Goal: Task Accomplishment & Management: Complete application form

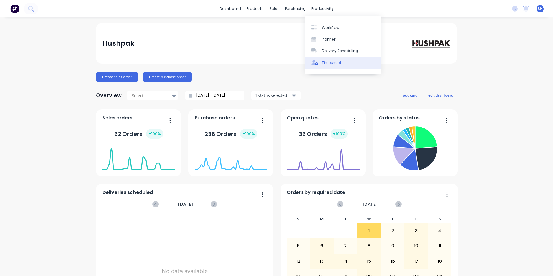
click at [331, 63] on div "Timesheets" at bounding box center [333, 62] width 22 height 5
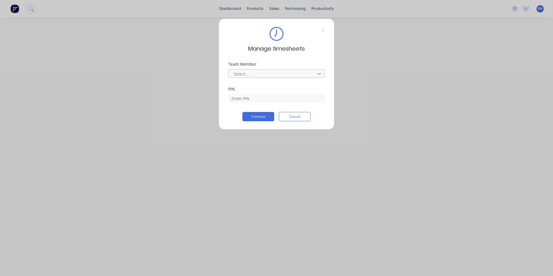
click at [322, 74] on icon at bounding box center [319, 74] width 6 height 6
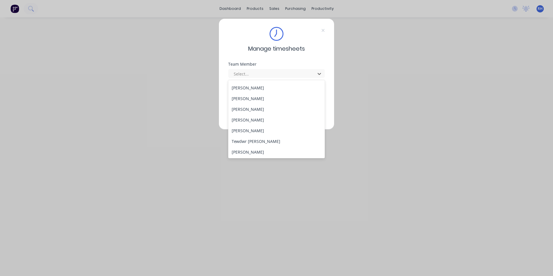
scroll to position [267, 0]
click at [261, 111] on div "[PERSON_NAME]" at bounding box center [276, 109] width 97 height 11
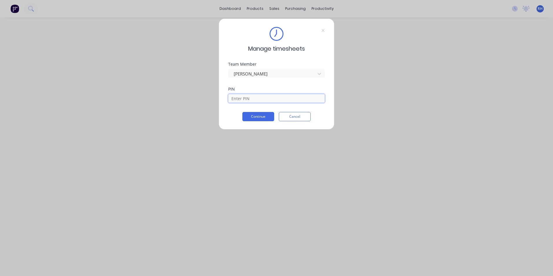
click at [247, 98] on input at bounding box center [276, 98] width 97 height 9
click at [262, 117] on button "Continue" at bounding box center [258, 116] width 32 height 9
click at [248, 100] on input "0104" at bounding box center [276, 98] width 97 height 9
type input "0"
type input "1904"
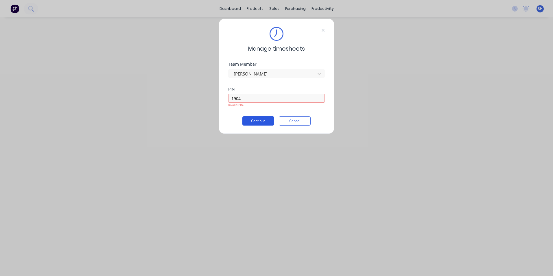
click at [263, 118] on button "Continue" at bounding box center [258, 120] width 32 height 9
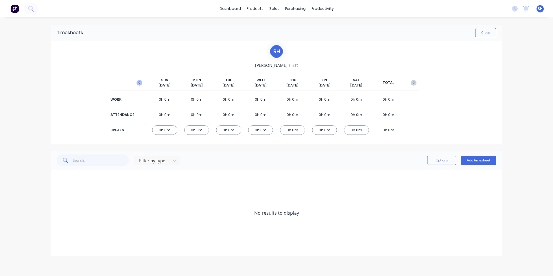
click at [140, 83] on icon "button" at bounding box center [140, 83] width 6 height 6
click at [295, 86] on span "[DATE]" at bounding box center [292, 85] width 12 height 5
drag, startPoint x: 258, startPoint y: 127, endPoint x: 274, endPoint y: 131, distance: 16.1
click at [259, 127] on div "0h 30m" at bounding box center [260, 130] width 25 height 10
click at [277, 148] on div "Timesheets Close R H [PERSON_NAME] [DATE] [DATE] [DATE] [DATE] [DATE] [DATE] [D…" at bounding box center [276, 123] width 451 height 197
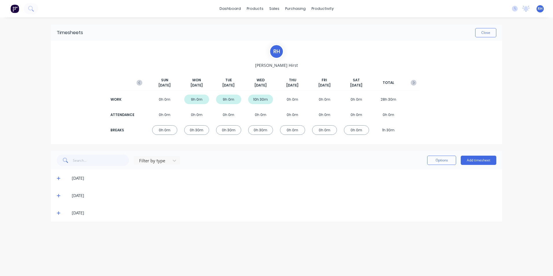
click at [290, 129] on div "0h 0m" at bounding box center [292, 130] width 25 height 10
click at [479, 158] on button "Add timesheet" at bounding box center [479, 160] width 36 height 9
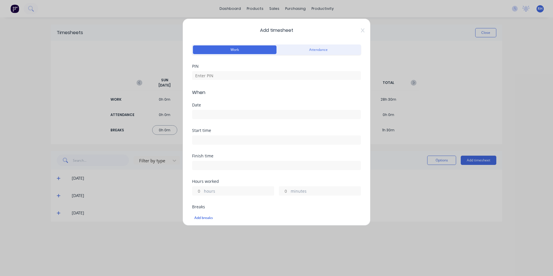
click at [226, 115] on input at bounding box center [276, 114] width 168 height 9
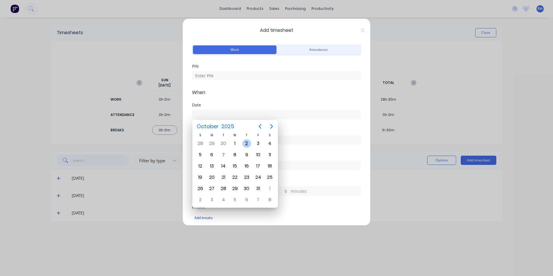
click at [247, 144] on div "2" at bounding box center [246, 143] width 9 height 9
type input "[DATE]"
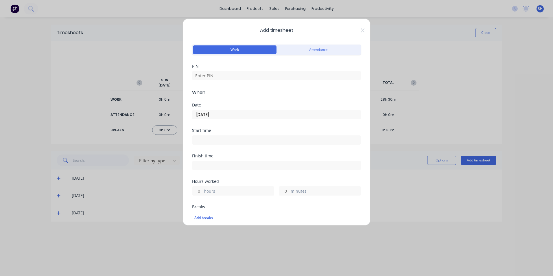
click at [218, 138] on input at bounding box center [276, 140] width 168 height 9
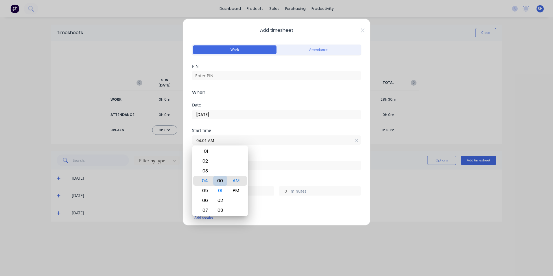
type input "04:00 AM"
click at [220, 183] on div "00" at bounding box center [220, 181] width 14 height 10
click at [229, 180] on div "AM PM" at bounding box center [236, 180] width 16 height 797
click at [335, 152] on div "Start time 04:00 AM" at bounding box center [276, 140] width 169 height 25
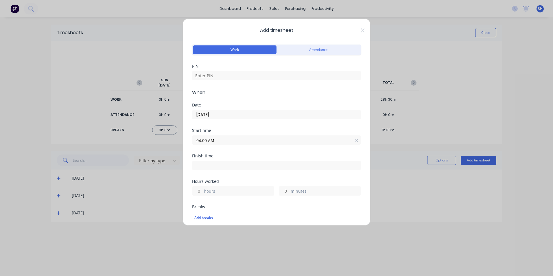
click at [229, 165] on input at bounding box center [276, 165] width 168 height 9
type input "04:17 AM"
type input "0"
type input "17"
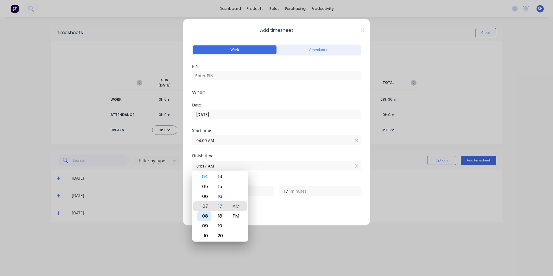
type input "07:17 AM"
type input "3"
type input "09:17 AM"
type input "5"
type input "10:17 AM"
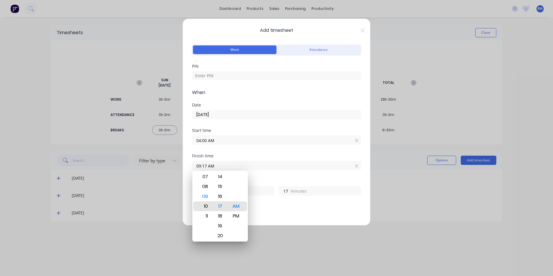
type input "6"
type input "11:17 AM"
type input "7"
type input "07:17 AM"
type input "3"
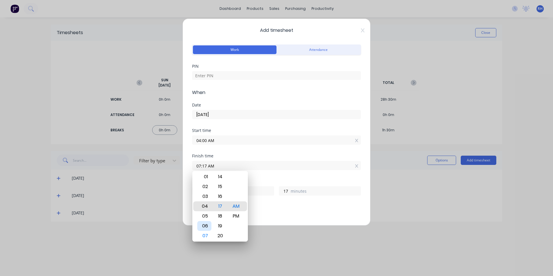
type input "04:17 AM"
type input "0"
type input "12:17 AM"
type input "20"
type input "12:13 AM"
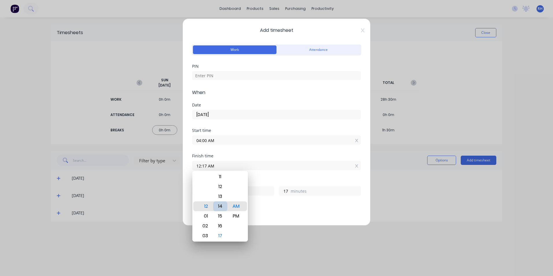
type input "13"
type input "12:09 AM"
type input "9"
type input "12:05 AM"
type input "5"
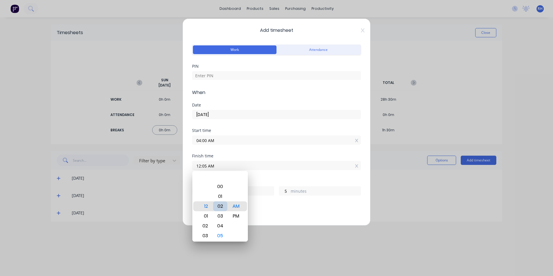
type input "12:01 AM"
type input "1"
type input "12:00 AM"
type input "0"
click at [240, 216] on div "PM" at bounding box center [236, 216] width 14 height 10
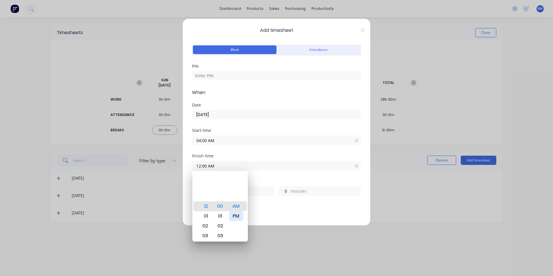
type input "12:00 PM"
type input "8"
click at [300, 213] on div "Add breaks" at bounding box center [276, 218] width 169 height 12
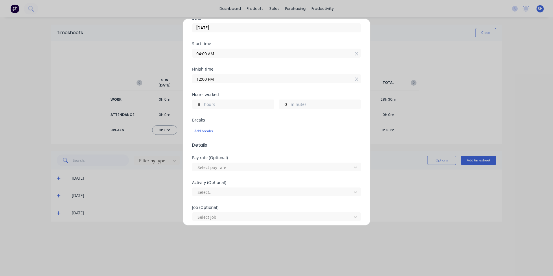
scroll to position [86, 0]
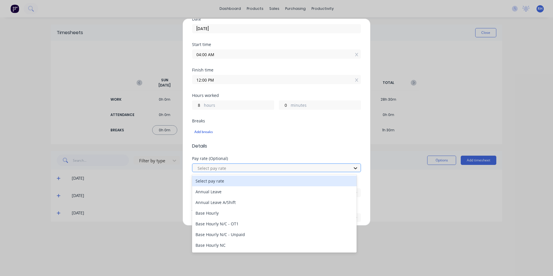
click at [354, 169] on icon at bounding box center [356, 168] width 6 height 6
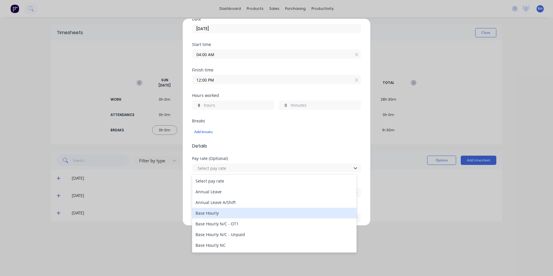
click at [215, 212] on div "Base Hourly" at bounding box center [274, 213] width 165 height 11
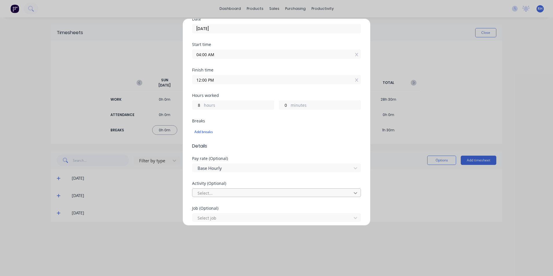
click at [354, 193] on icon at bounding box center [356, 193] width 6 height 6
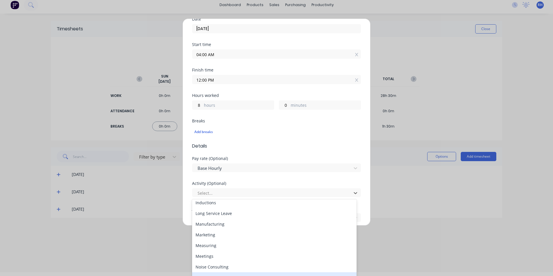
scroll to position [75, 0]
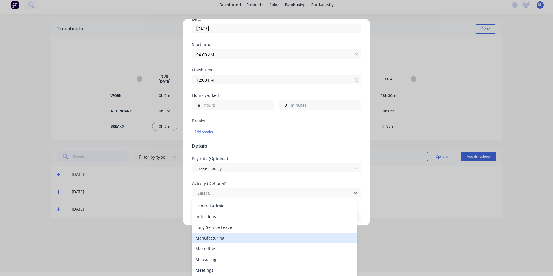
click at [237, 236] on div "Manufacturing" at bounding box center [274, 238] width 165 height 11
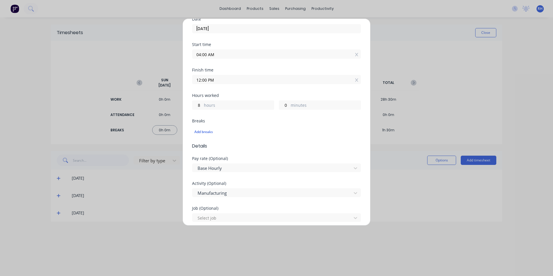
scroll to position [0, 0]
click at [355, 217] on div at bounding box center [355, 217] width 10 height 9
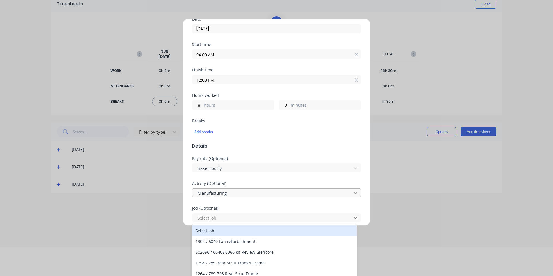
click at [354, 194] on icon at bounding box center [355, 193] width 3 height 2
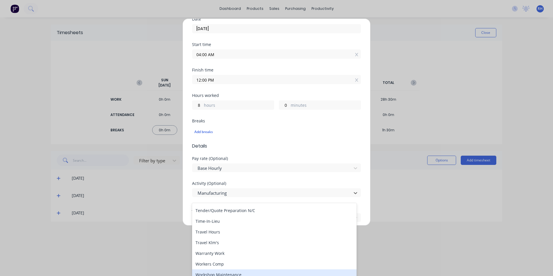
click at [391, 255] on div "Add timesheet Work Attendance PIN When Date [DATE] Start time 04:00 AM Finish t…" at bounding box center [276, 138] width 553 height 276
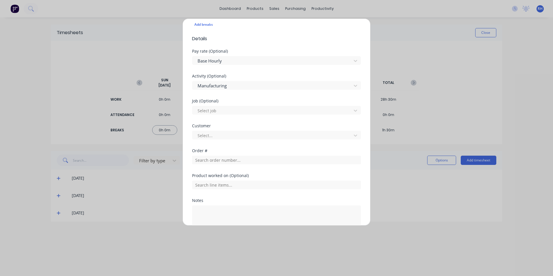
scroll to position [231, 0]
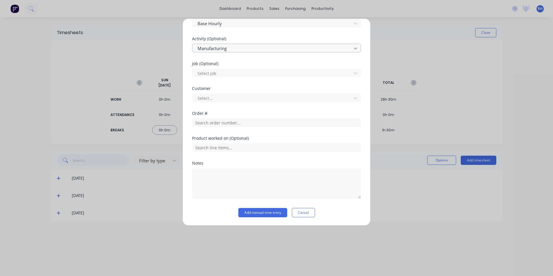
click at [353, 50] on icon at bounding box center [356, 48] width 6 height 6
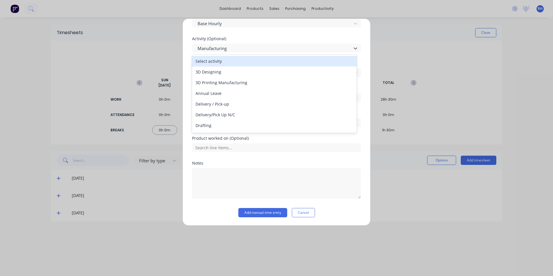
click at [225, 60] on div "Select activity" at bounding box center [274, 61] width 165 height 11
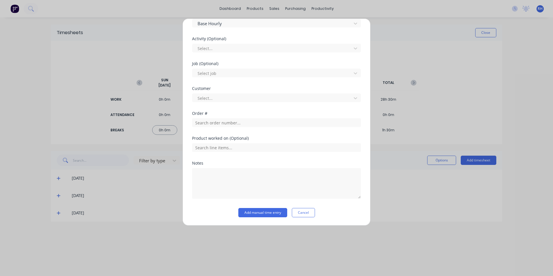
drag, startPoint x: 268, startPoint y: 213, endPoint x: 272, endPoint y: 209, distance: 5.5
click at [268, 213] on button "Add manual time entry" at bounding box center [262, 212] width 49 height 9
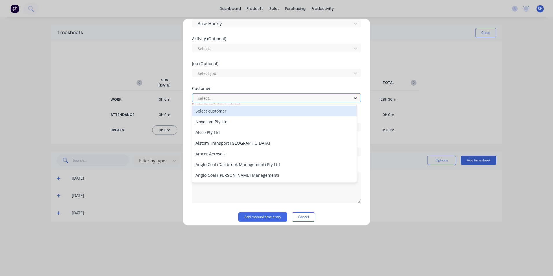
click at [353, 99] on icon at bounding box center [356, 98] width 6 height 6
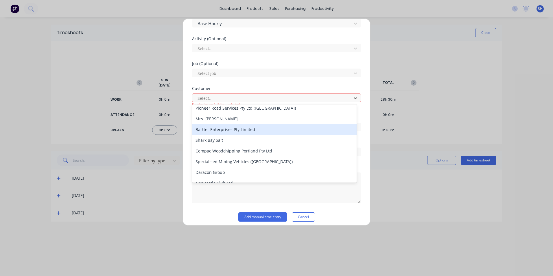
scroll to position [1938, 0]
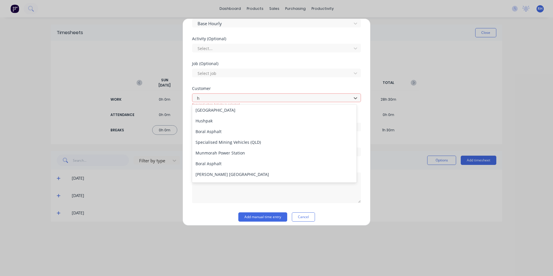
type input "hu"
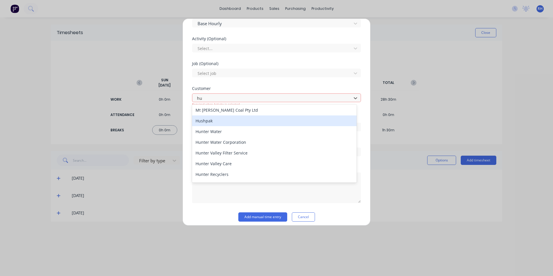
drag, startPoint x: 205, startPoint y: 120, endPoint x: 209, endPoint y: 120, distance: 4.4
click at [205, 120] on div "Hushpak" at bounding box center [274, 120] width 165 height 11
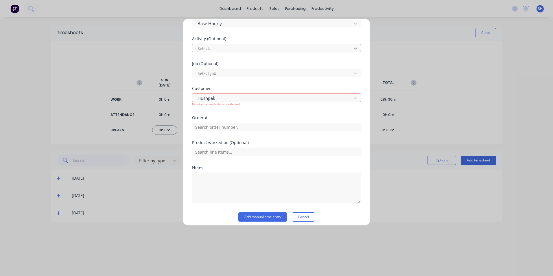
click at [353, 47] on icon at bounding box center [356, 48] width 6 height 6
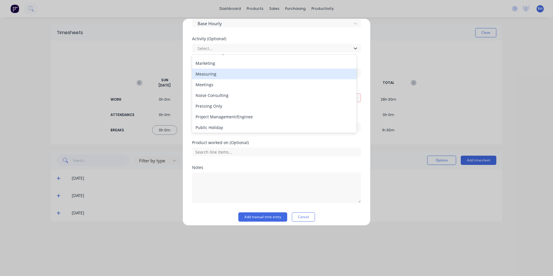
scroll to position [0, 0]
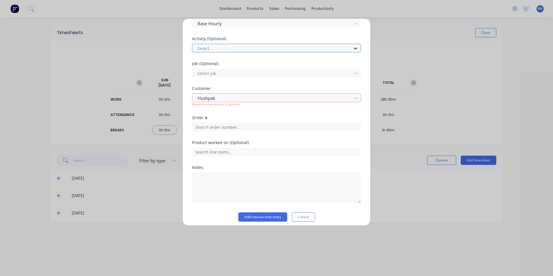
click at [353, 46] on icon at bounding box center [356, 48] width 6 height 6
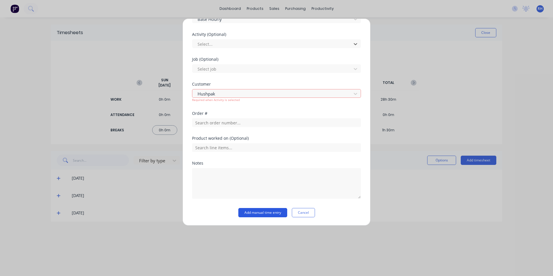
drag, startPoint x: 265, startPoint y: 214, endPoint x: 268, endPoint y: 213, distance: 3.6
click at [267, 213] on button "Add manual time entry" at bounding box center [262, 212] width 49 height 9
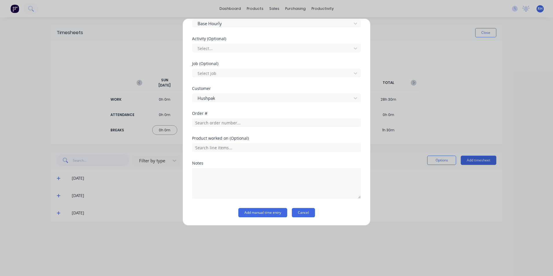
scroll to position [235, 0]
click at [266, 214] on button "Add manual time entry" at bounding box center [262, 212] width 49 height 9
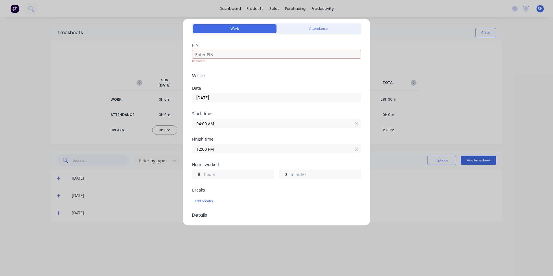
scroll to position [0, 0]
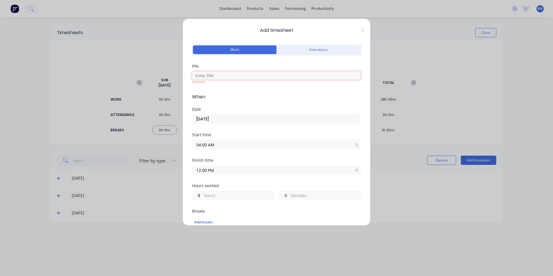
click at [213, 78] on input at bounding box center [276, 75] width 169 height 9
type input "1904"
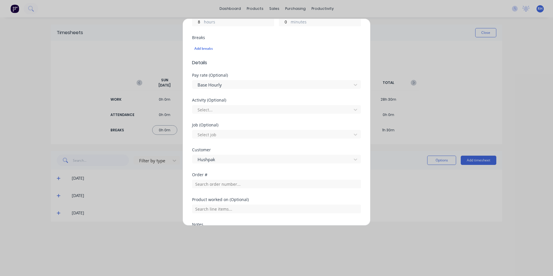
scroll to position [235, 0]
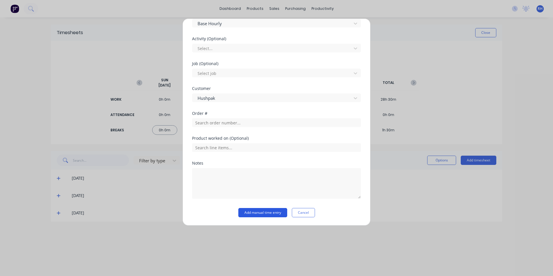
click at [269, 211] on button "Add manual time entry" at bounding box center [262, 212] width 49 height 9
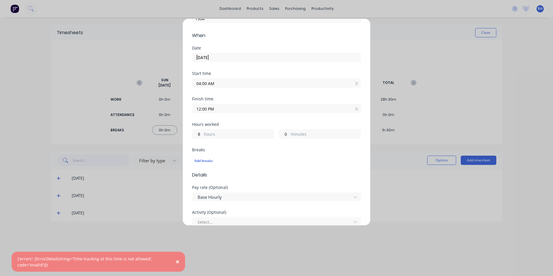
scroll to position [0, 0]
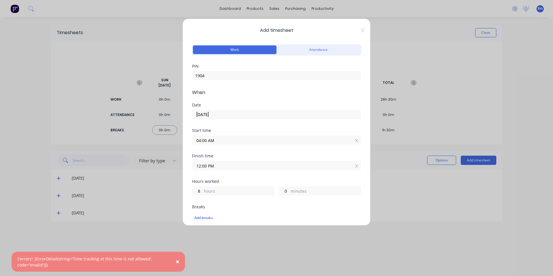
click at [360, 27] on div "Add timesheet Work Attendance PIN 1904 When Date [DATE] Start time 04:00 AM Fin…" at bounding box center [277, 122] width 188 height 207
click at [361, 32] on div "Add timesheet Work Attendance PIN 1904 When Date [DATE] Start time 04:00 AM Fin…" at bounding box center [277, 122] width 188 height 207
click at [360, 31] on div "Add timesheet Work Attendance PIN 1904 When Date [DATE] Start time 04:00 AM Fin…" at bounding box center [277, 122] width 188 height 207
click at [361, 30] on icon at bounding box center [362, 30] width 3 height 4
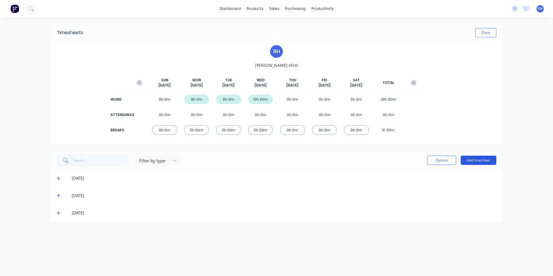
click at [478, 161] on button "Add timesheet" at bounding box center [479, 160] width 36 height 9
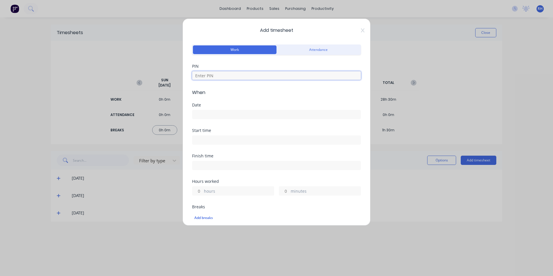
click at [204, 76] on input at bounding box center [276, 75] width 169 height 9
type input "1904"
type input "11"
click at [219, 115] on input at bounding box center [276, 114] width 168 height 9
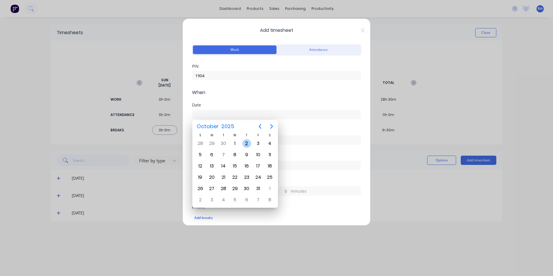
click at [247, 143] on div "2" at bounding box center [246, 143] width 9 height 9
type input "[DATE]"
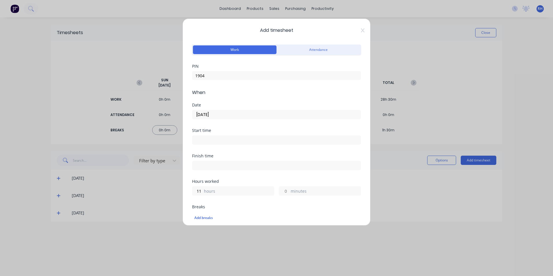
drag, startPoint x: 214, startPoint y: 140, endPoint x: 222, endPoint y: 141, distance: 8.8
click at [215, 139] on input at bounding box center [276, 140] width 168 height 9
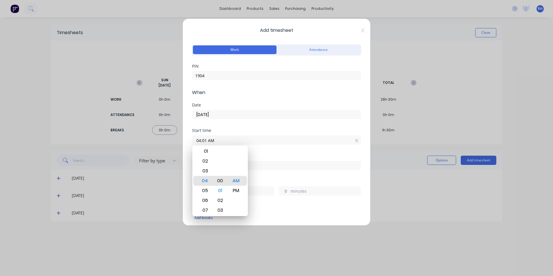
type input "04:00 AM"
click at [225, 180] on div "00" at bounding box center [220, 181] width 14 height 10
click at [302, 164] on input at bounding box center [276, 165] width 168 height 9
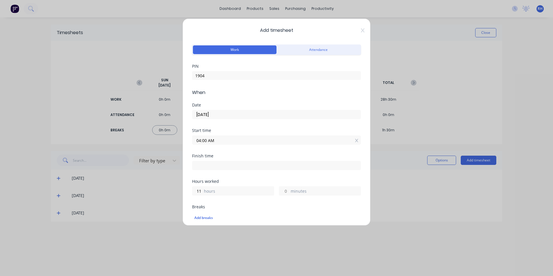
type input "04:21 AM"
type input "0"
type input "21"
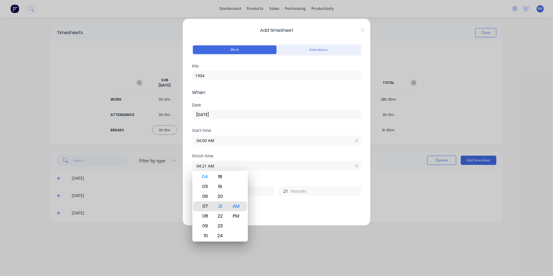
type input "07:21 AM"
type input "3"
type input "10:21 AM"
type input "6"
type input "04:21 AM"
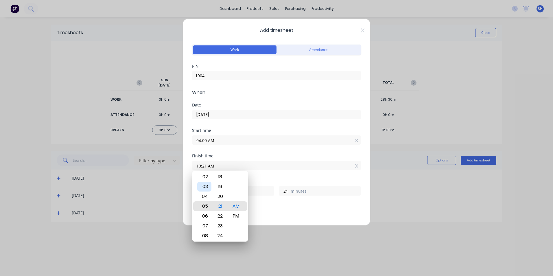
type input "0"
type input "12:21 AM"
type input "20"
type input "12:14 AM"
type input "14"
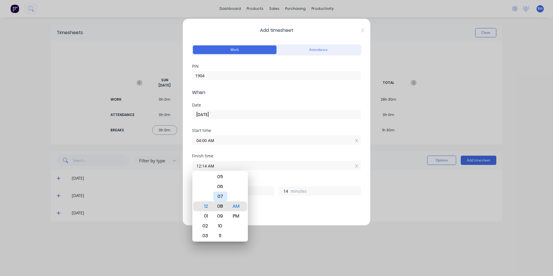
type input "12:08 AM"
type input "8"
type input "12:02 AM"
type input "2"
type input "12:00 AM"
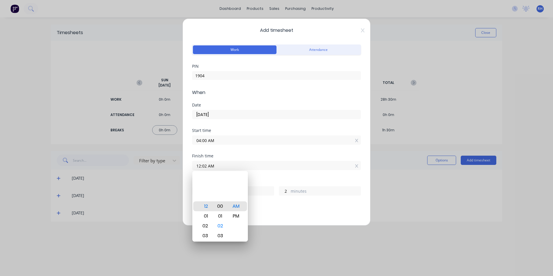
type input "0"
click at [236, 220] on div "PM" at bounding box center [236, 216] width 14 height 10
type input "12:00 PM"
type input "8"
click at [298, 218] on div "Add breaks" at bounding box center [276, 218] width 164 height 8
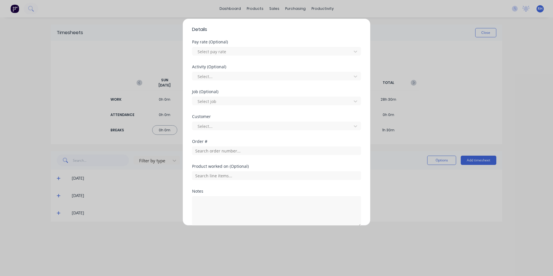
scroll to position [231, 0]
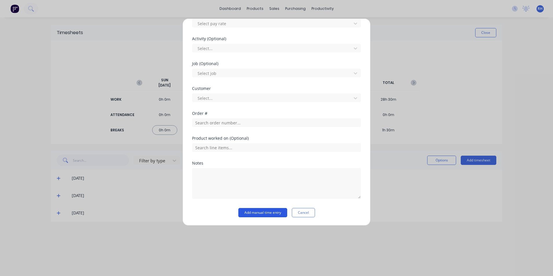
click at [277, 210] on button "Add manual time entry" at bounding box center [262, 212] width 49 height 9
drag, startPoint x: 302, startPoint y: 213, endPoint x: 321, endPoint y: 207, distance: 20.1
click at [303, 213] on button "Cancel" at bounding box center [303, 212] width 23 height 9
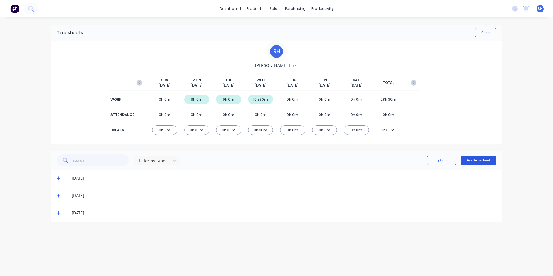
click at [480, 162] on button "Add timesheet" at bounding box center [479, 160] width 36 height 9
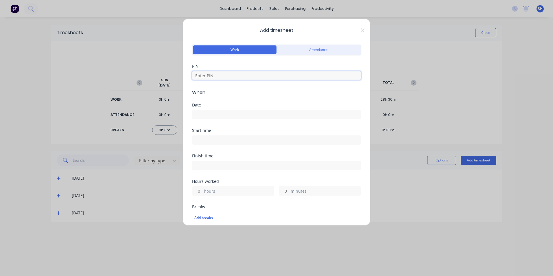
click at [226, 75] on input at bounding box center [276, 75] width 169 height 9
type input "1904"
type input "8"
type input "0"
click at [361, 30] on icon at bounding box center [362, 30] width 3 height 4
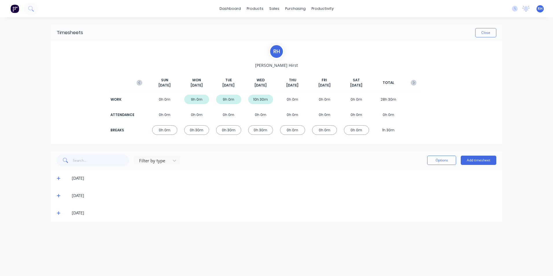
click at [60, 214] on icon at bounding box center [59, 213] width 4 height 4
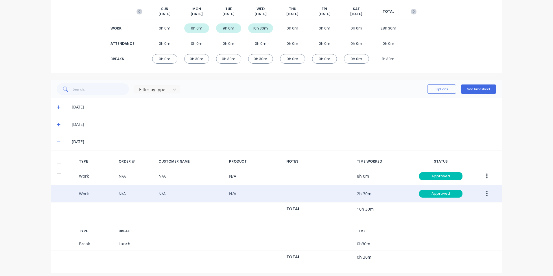
scroll to position [75, 0]
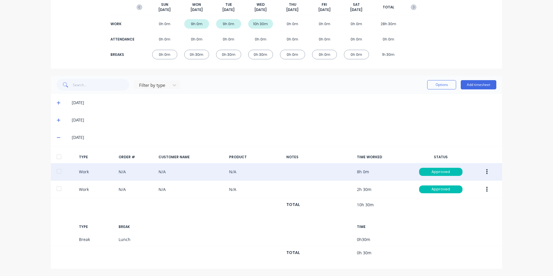
click at [486, 171] on button "button" at bounding box center [487, 172] width 14 height 10
click at [469, 170] on div "Duplicate" at bounding box center [466, 173] width 45 height 8
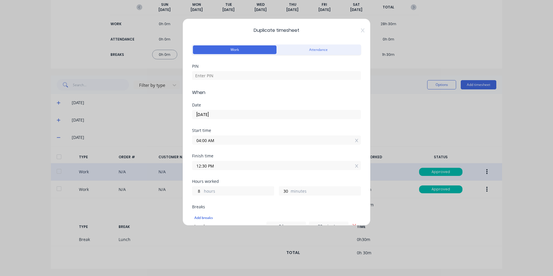
drag, startPoint x: 200, startPoint y: 113, endPoint x: 208, endPoint y: 113, distance: 8.4
click at [201, 113] on input "[DATE]" at bounding box center [276, 114] width 168 height 9
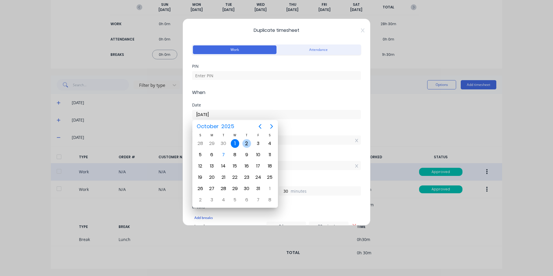
click at [249, 143] on div "2" at bounding box center [246, 143] width 9 height 9
type input "[DATE]"
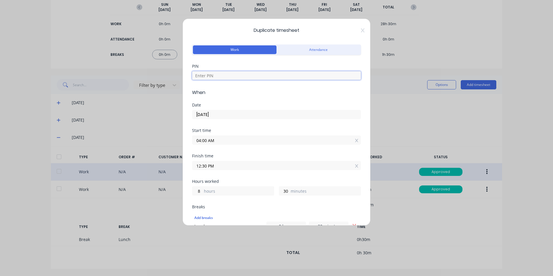
click at [224, 76] on input at bounding box center [276, 75] width 169 height 9
type input "1904"
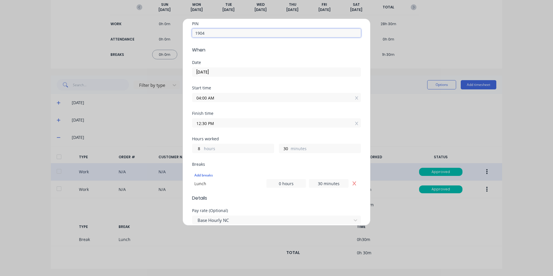
scroll to position [29, 0]
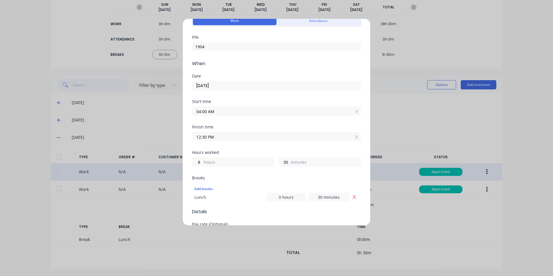
click at [204, 137] on input "12:30 PM" at bounding box center [276, 136] width 168 height 9
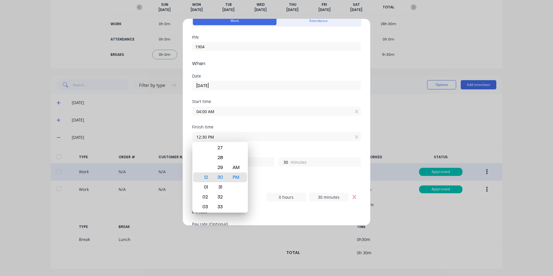
click at [204, 137] on input "12:30 PM" at bounding box center [276, 136] width 168 height 9
click at [400, 128] on div "Duplicate timesheet Work Attendance PIN 1904 When Date [DATE] Start time 04:00 …" at bounding box center [276, 138] width 553 height 276
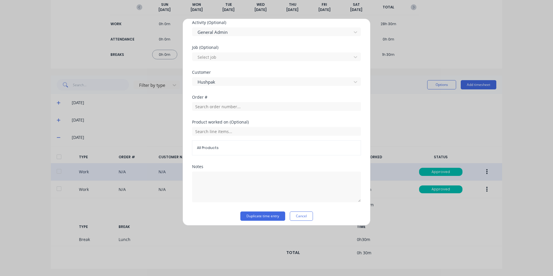
scroll to position [259, 0]
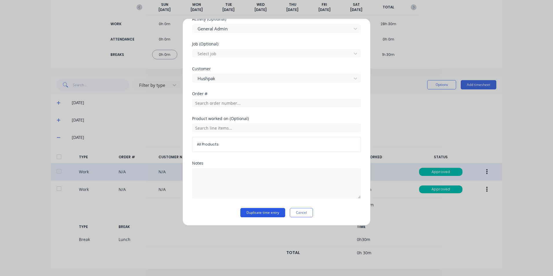
click at [264, 211] on button "Duplicate time entry" at bounding box center [262, 212] width 45 height 9
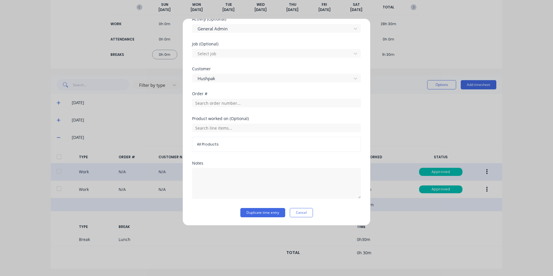
drag, startPoint x: 300, startPoint y: 212, endPoint x: 310, endPoint y: 209, distance: 10.8
click at [300, 212] on button "Cancel" at bounding box center [301, 212] width 23 height 9
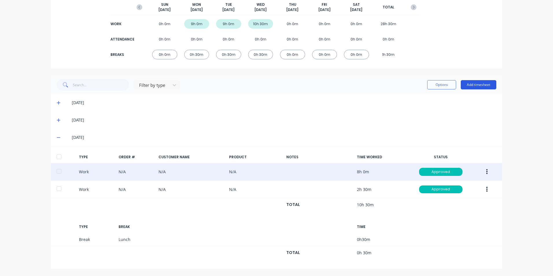
click at [479, 82] on button "Add timesheet" at bounding box center [479, 84] width 36 height 9
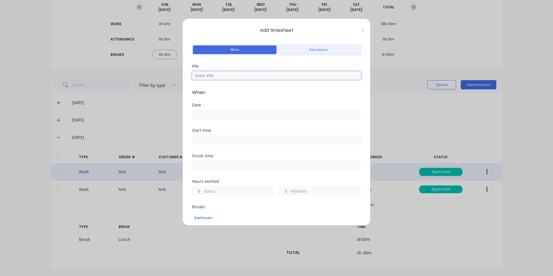
click at [238, 77] on input at bounding box center [276, 75] width 169 height 9
type input "1904"
type input "8"
type input "0"
click at [224, 111] on input at bounding box center [276, 114] width 168 height 9
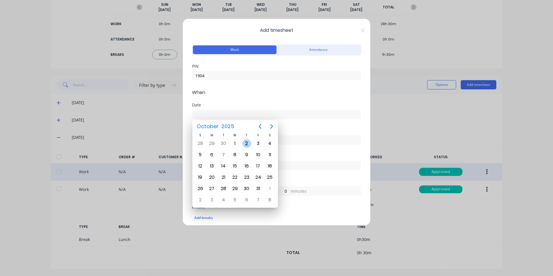
click at [247, 144] on div "2" at bounding box center [246, 143] width 9 height 9
type input "[DATE]"
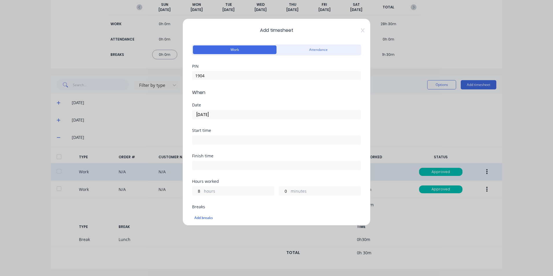
click at [227, 139] on input at bounding box center [276, 140] width 168 height 9
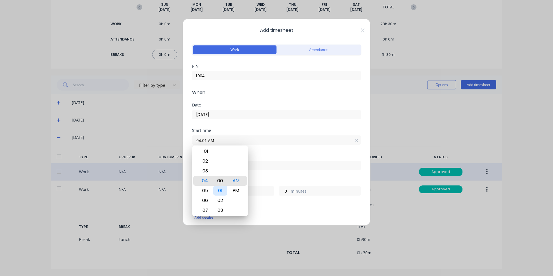
type input "04:00 AM"
click at [233, 180] on div "AM" at bounding box center [236, 181] width 14 height 10
click at [283, 180] on div "Hours worked" at bounding box center [276, 181] width 169 height 4
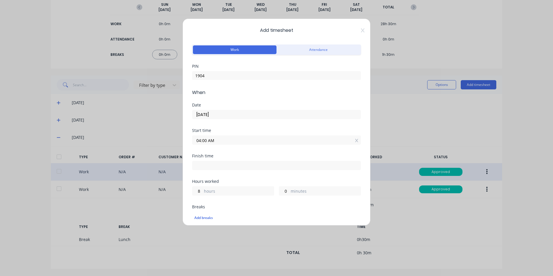
click at [228, 163] on input at bounding box center [276, 165] width 168 height 9
type input "04:52 AM"
type input "0"
type input "52"
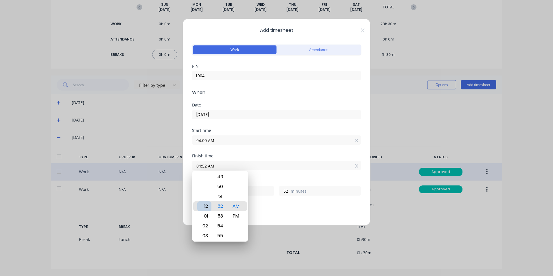
type input "12:52 AM"
type input "20"
type input "12:34 AM"
type input "34"
type input "12:30 AM"
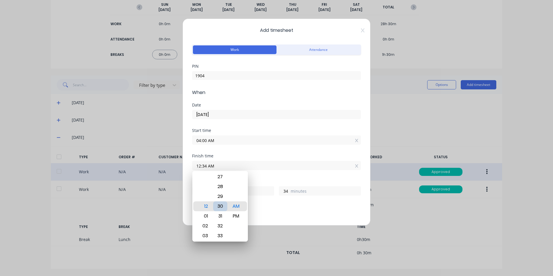
type input "30"
click at [241, 216] on div "PM" at bounding box center [236, 216] width 14 height 10
type input "12:30 PM"
type input "8"
click at [262, 216] on div "Add breaks" at bounding box center [276, 218] width 164 height 8
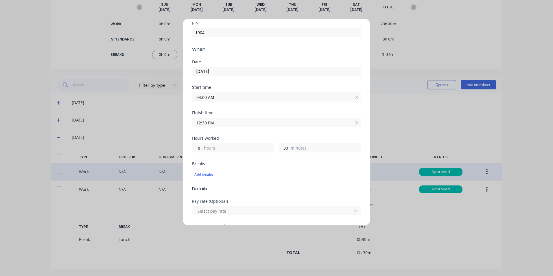
scroll to position [58, 0]
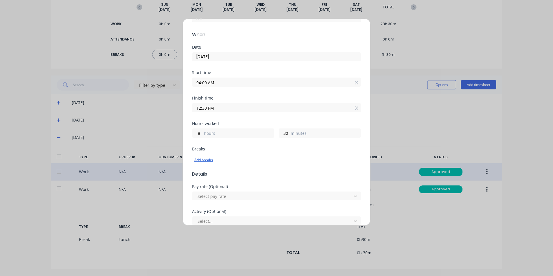
click at [207, 159] on div "Add breaks" at bounding box center [276, 160] width 164 height 8
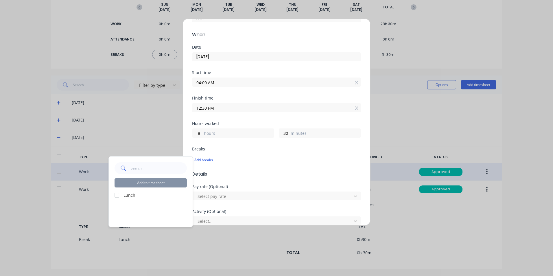
click at [118, 195] on div at bounding box center [117, 195] width 12 height 12
click at [168, 184] on button "Add to timesheet" at bounding box center [151, 182] width 72 height 9
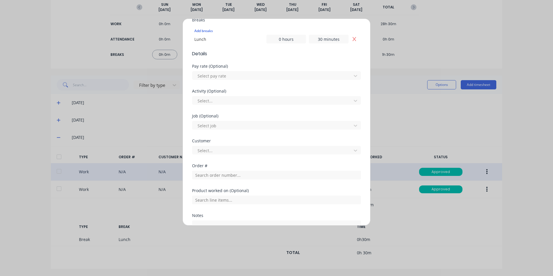
scroll to position [174, 0]
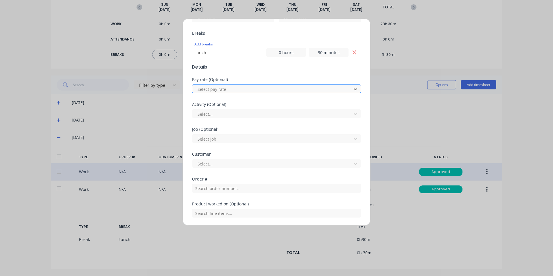
click at [353, 115] on icon at bounding box center [356, 114] width 6 height 6
click at [353, 162] on icon at bounding box center [356, 164] width 6 height 6
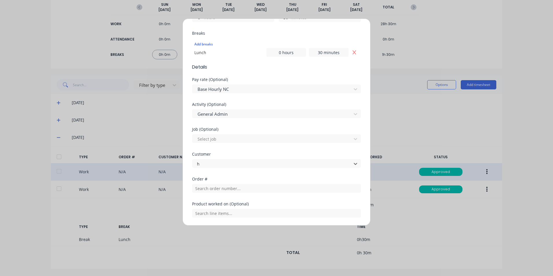
scroll to position [145, 0]
type input "hu"
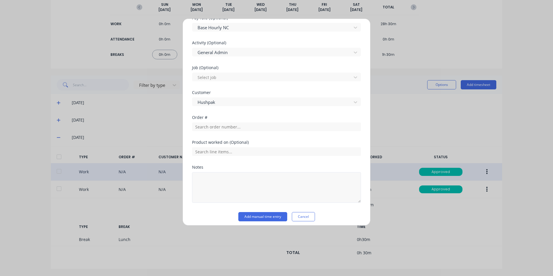
scroll to position [239, 0]
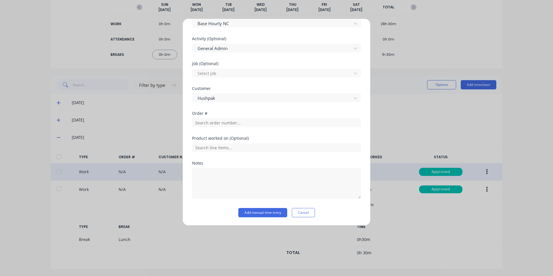
click at [268, 218] on div "Add timesheet Work Attendance PIN 1904 When Date [DATE] Start time 04:00 AM Fin…" at bounding box center [277, 122] width 188 height 207
click at [264, 213] on button "Add manual time entry" at bounding box center [262, 212] width 49 height 9
click at [270, 216] on button "Add manual time entry" at bounding box center [262, 212] width 49 height 9
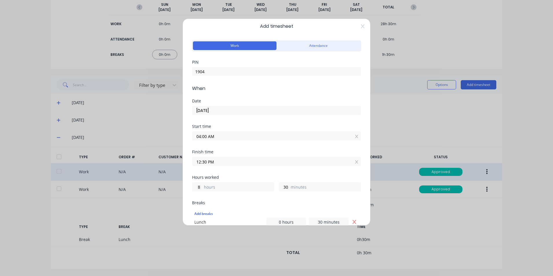
scroll to position [0, 0]
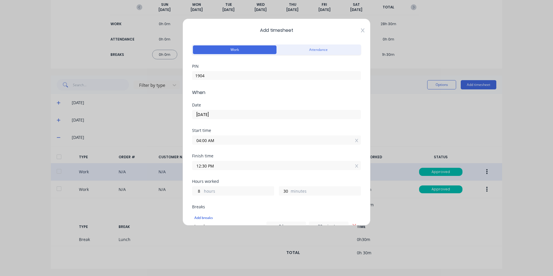
click at [361, 31] on icon at bounding box center [362, 30] width 3 height 5
